Goal: Transaction & Acquisition: Purchase product/service

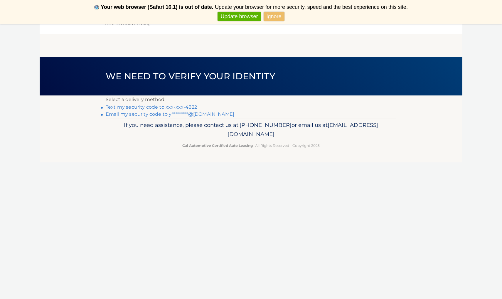
click at [173, 107] on link "Text my security code to xxx-xxx-4822" at bounding box center [151, 107] width 91 height 6
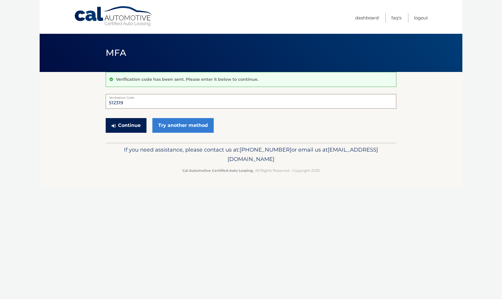
type input "512319"
click at [124, 126] on button "Continue" at bounding box center [126, 125] width 41 height 15
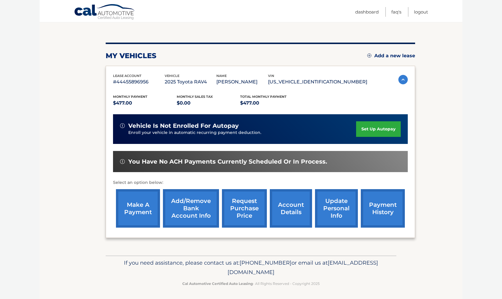
scroll to position [55, 0]
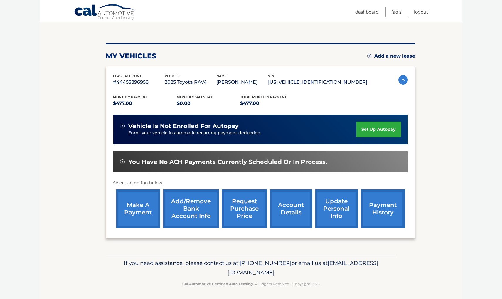
click at [141, 206] on link "make a payment" at bounding box center [138, 208] width 44 height 38
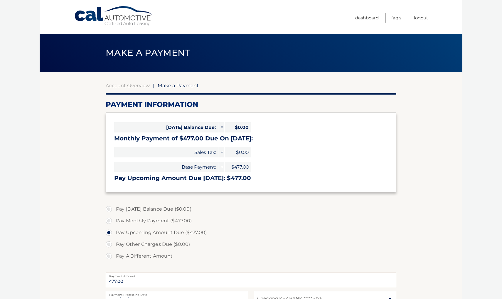
select select "ZDkxYjhmM2UtN2I2Yi00NmVjLTg0YzctODIyMGU4YjE5M2Ex"
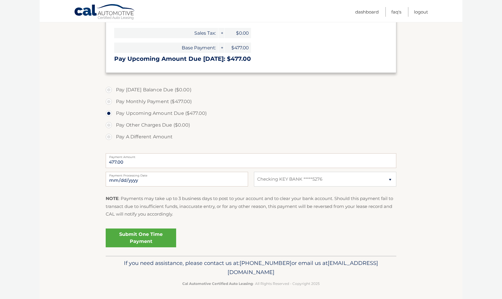
scroll to position [119, 0]
click at [439, 212] on section "Account Overview | Make a Payment Payment Information [DATE] Balance Due: = $0.…" at bounding box center [251, 104] width 423 height 303
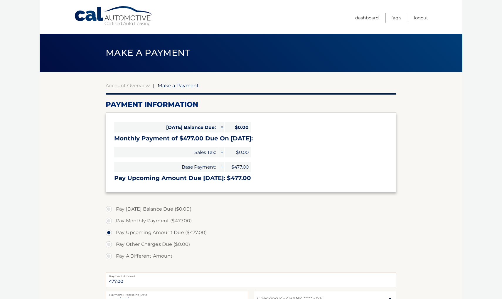
scroll to position [0, 0]
click at [424, 18] on link "Logout" at bounding box center [421, 18] width 14 height 10
